Goal: Transaction & Acquisition: Purchase product/service

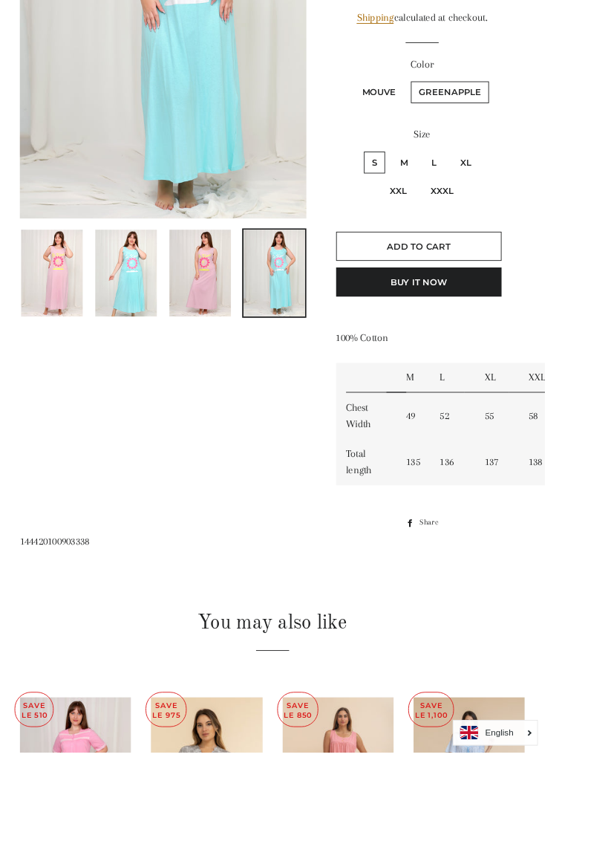
scroll to position [379, 0]
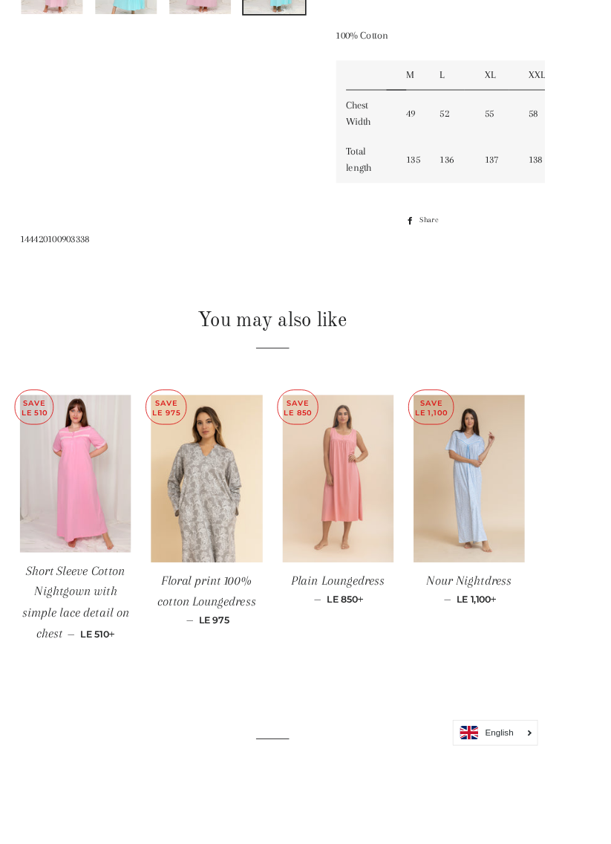
scroll to position [710, 0]
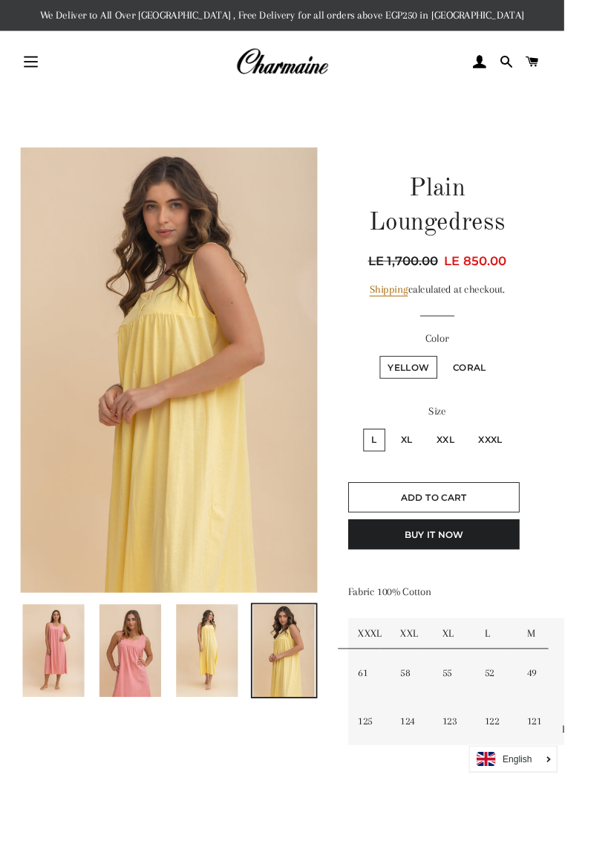
click at [247, 731] on img at bounding box center [224, 704] width 67 height 100
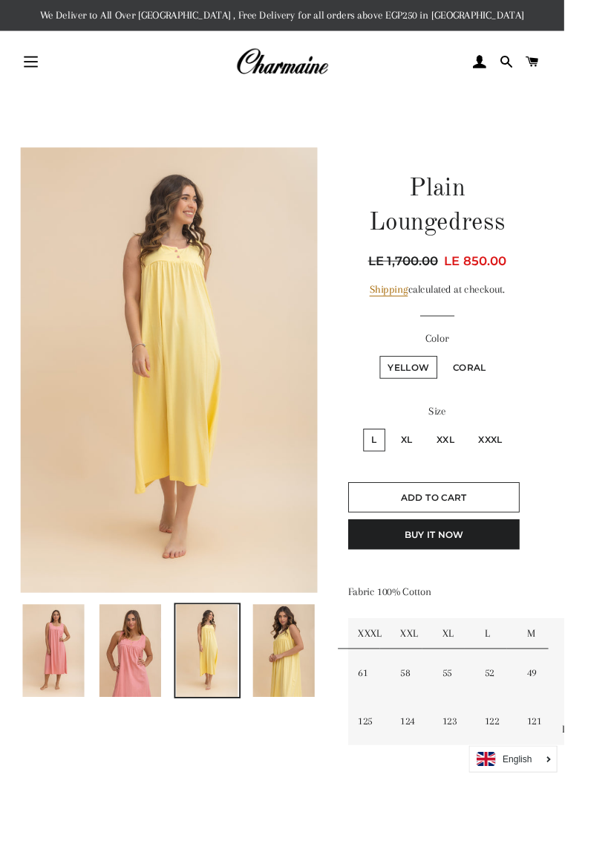
click at [307, 737] on img at bounding box center [307, 704] width 67 height 100
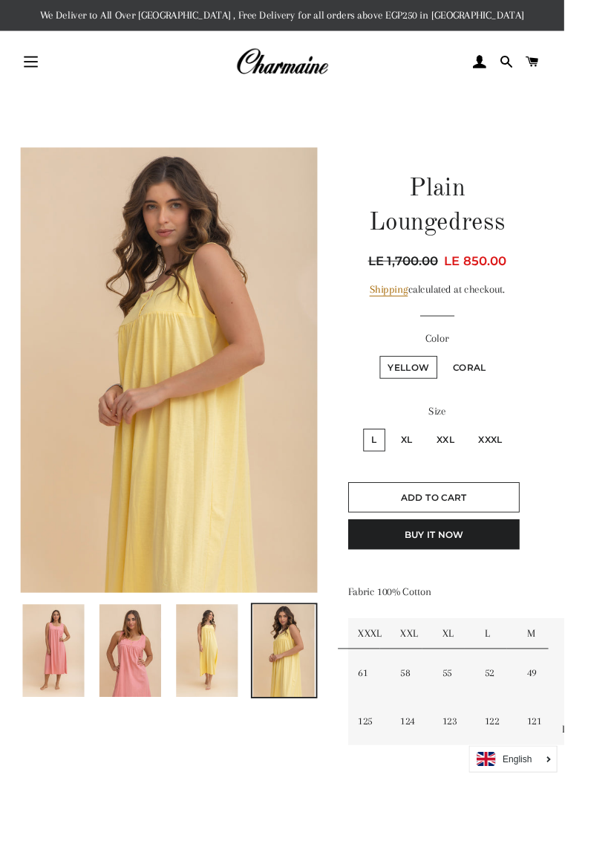
click at [328, 740] on img at bounding box center [307, 704] width 67 height 100
